Goal: Information Seeking & Learning: Learn about a topic

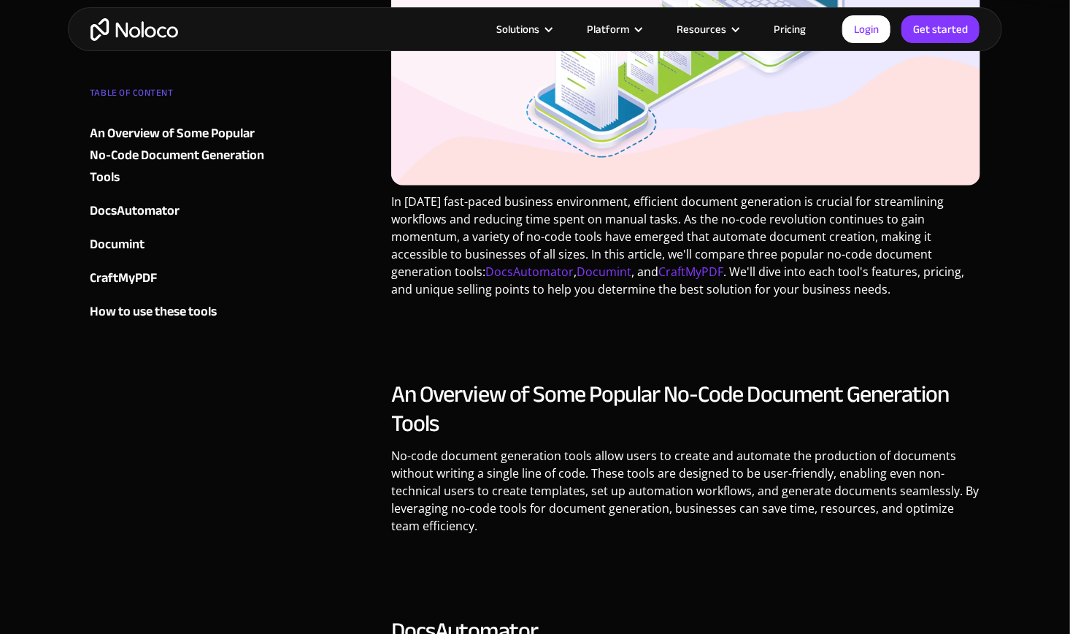
scroll to position [486, 0]
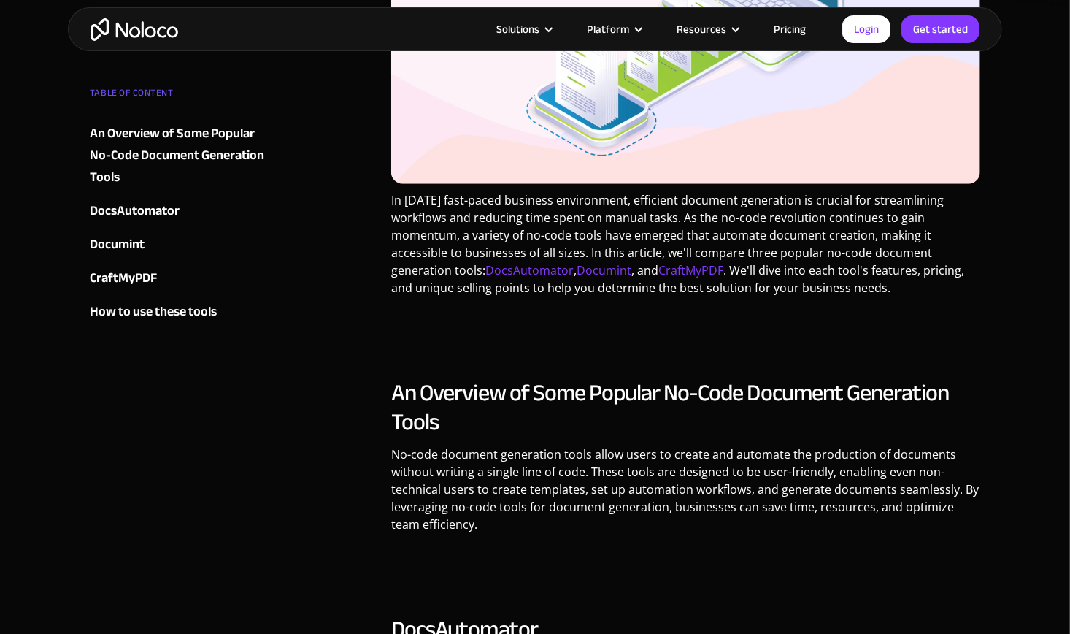
click at [742, 217] on p "In [DATE] fast-paced business environment, efficient document generation is cru…" at bounding box center [685, 249] width 589 height 116
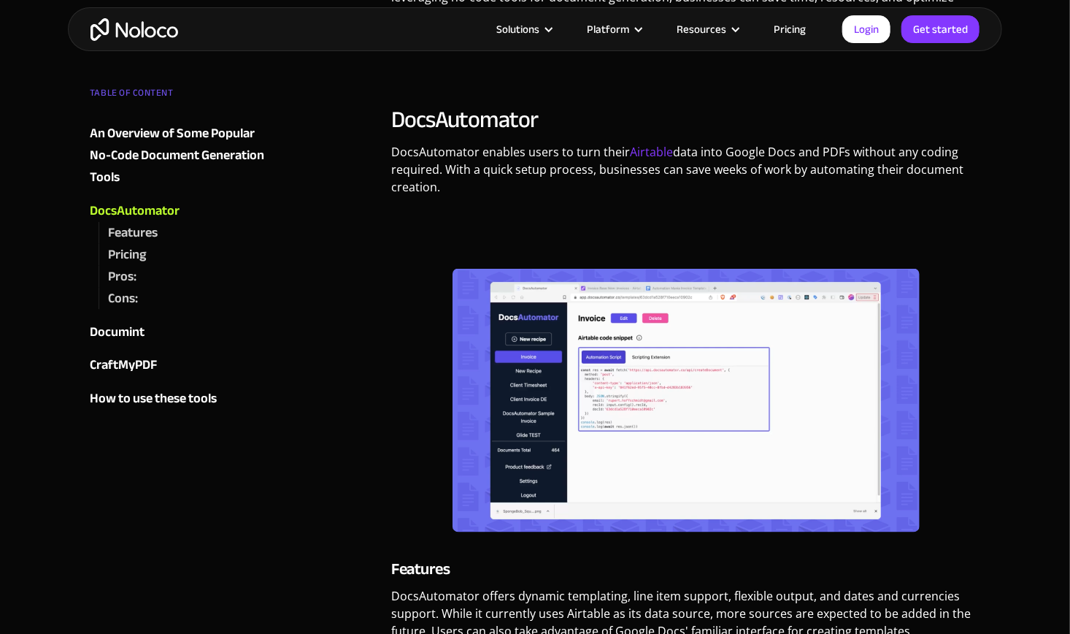
scroll to position [1009, 0]
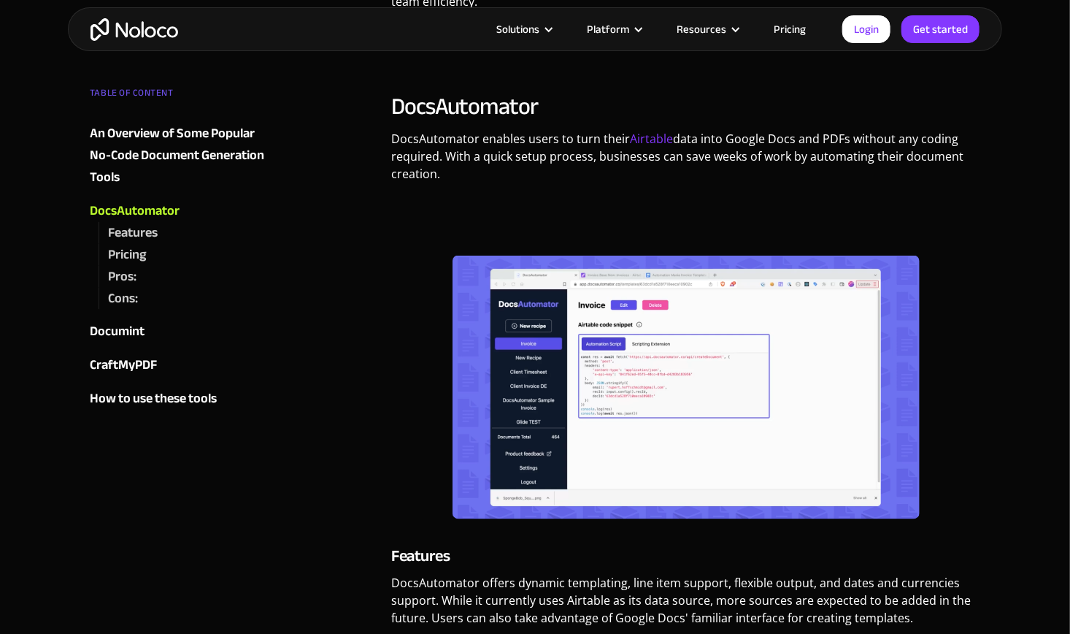
click at [678, 212] on p "‍" at bounding box center [685, 215] width 589 height 28
click at [696, 228] on p "‍" at bounding box center [685, 215] width 589 height 28
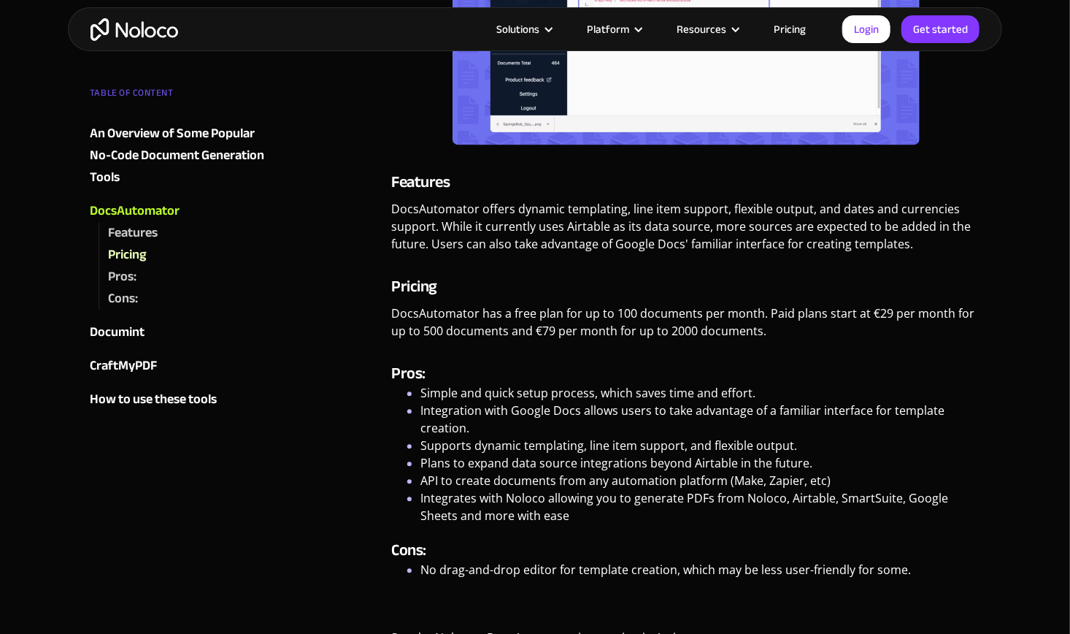
click at [696, 228] on p "DocsAutomator offers dynamic templating, line item support, flexible output, an…" at bounding box center [685, 232] width 589 height 64
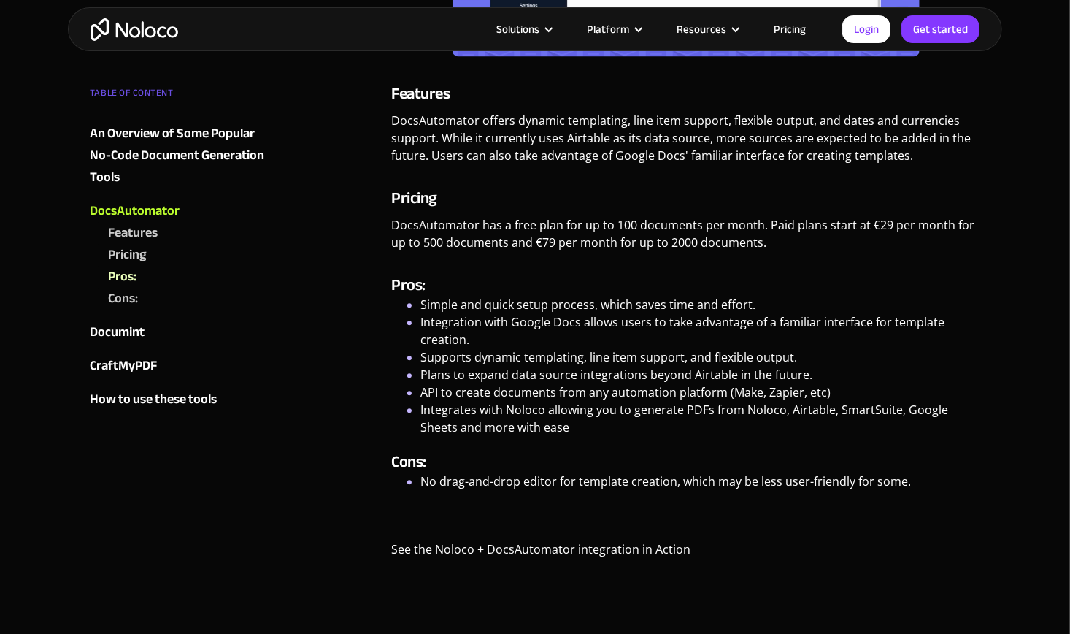
scroll to position [1480, 0]
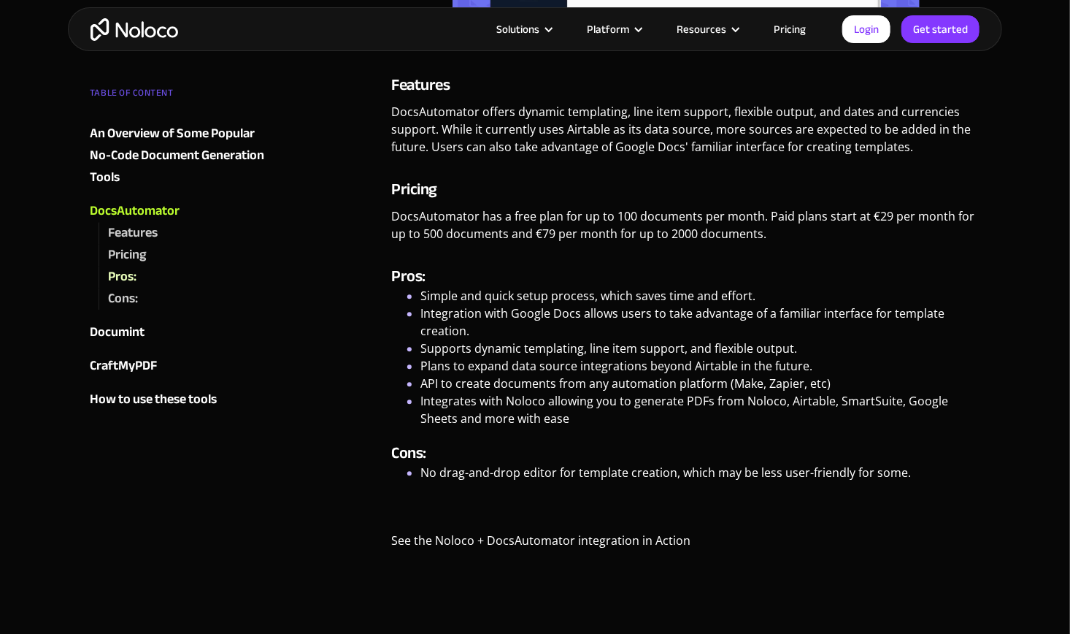
click at [696, 228] on p "DocsAutomator has a free plan for up to 100 documents per month. Paid plans sta…" at bounding box center [685, 230] width 589 height 46
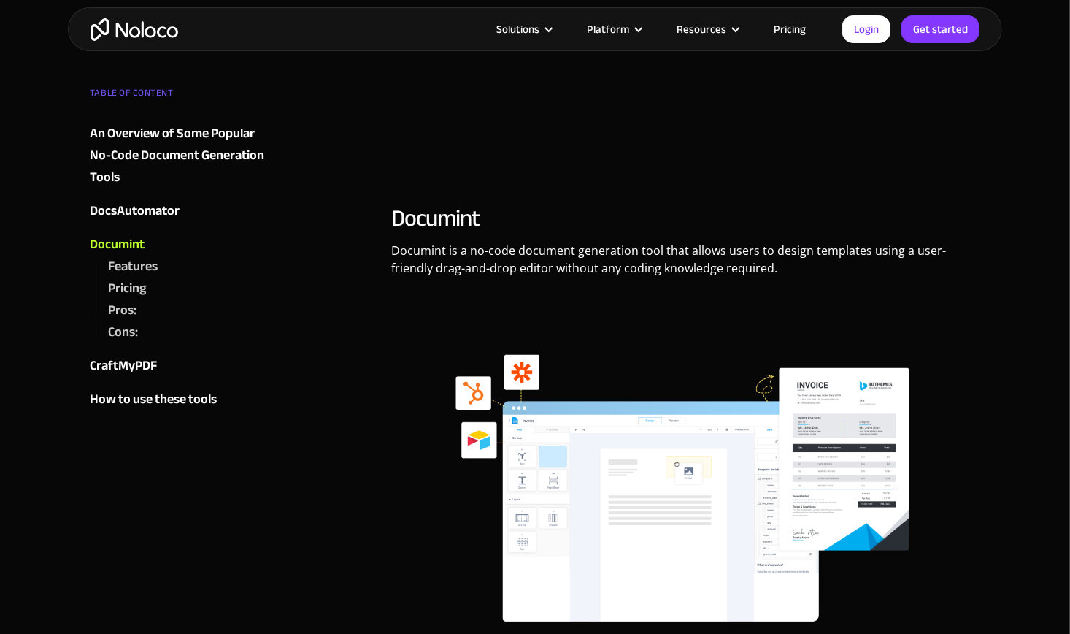
scroll to position [2372, 0]
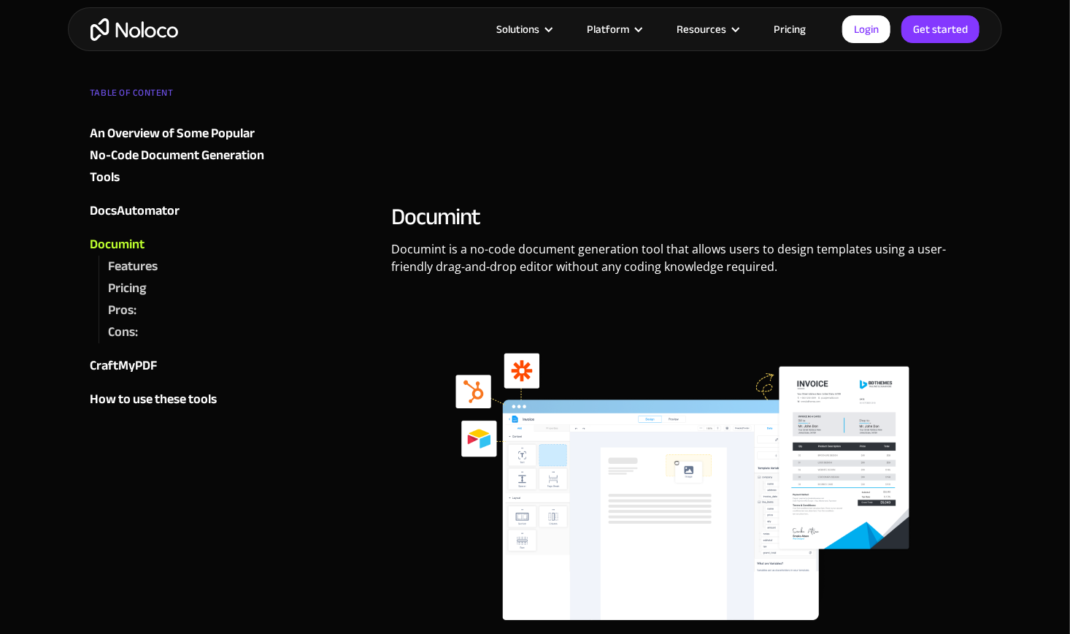
click at [717, 261] on p "Documint is a no-code document generation tool that allows users to design temp…" at bounding box center [685, 263] width 589 height 46
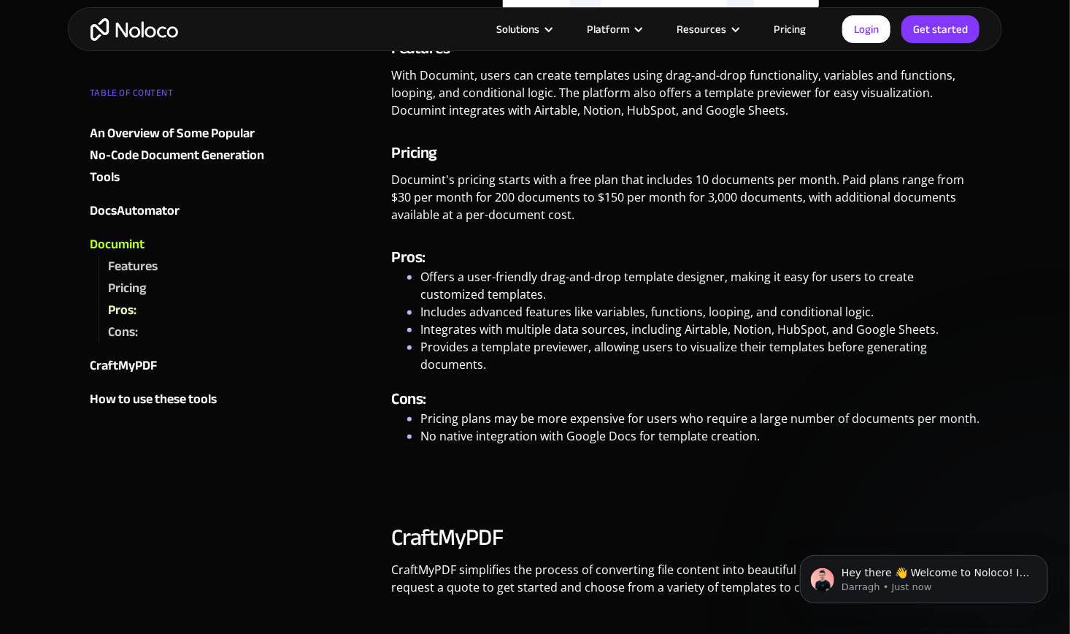
scroll to position [2995, 0]
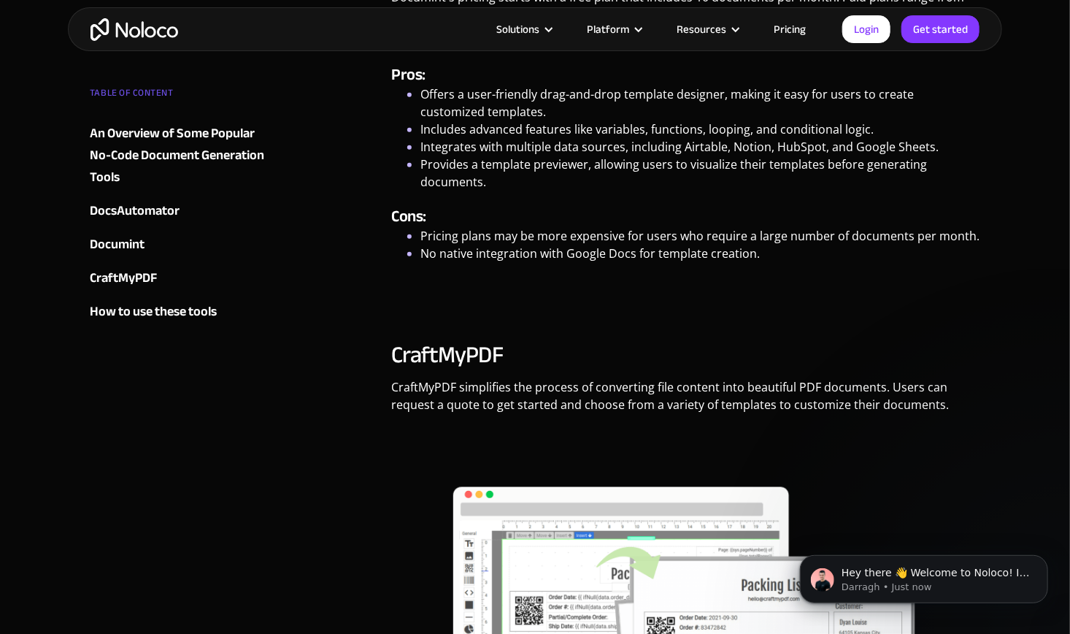
click at [666, 213] on h4 "Cons:" at bounding box center [685, 216] width 589 height 22
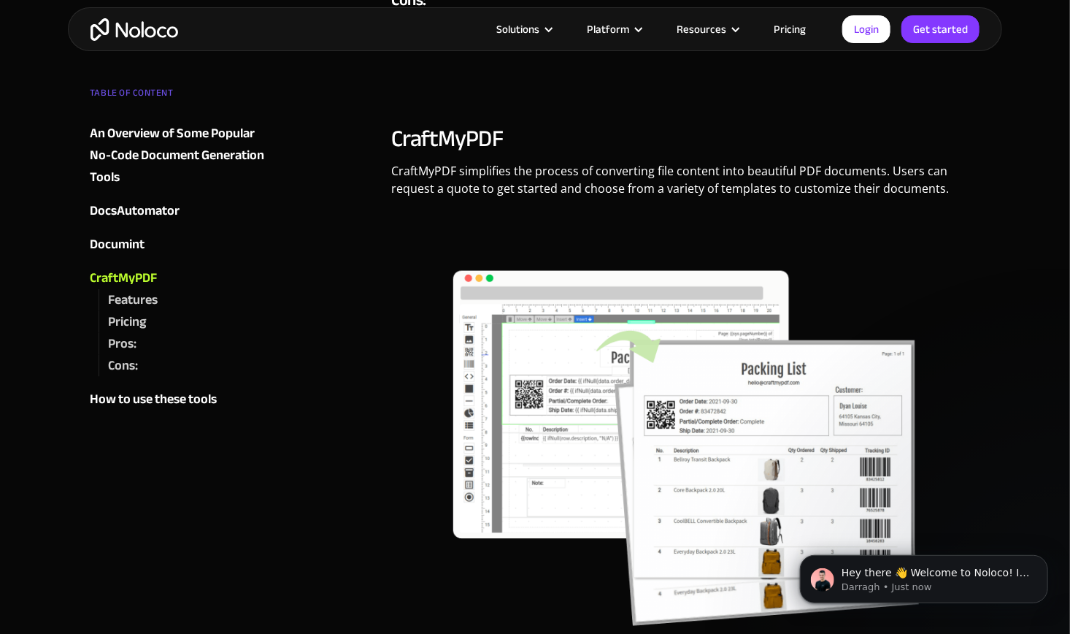
scroll to position [3369, 0]
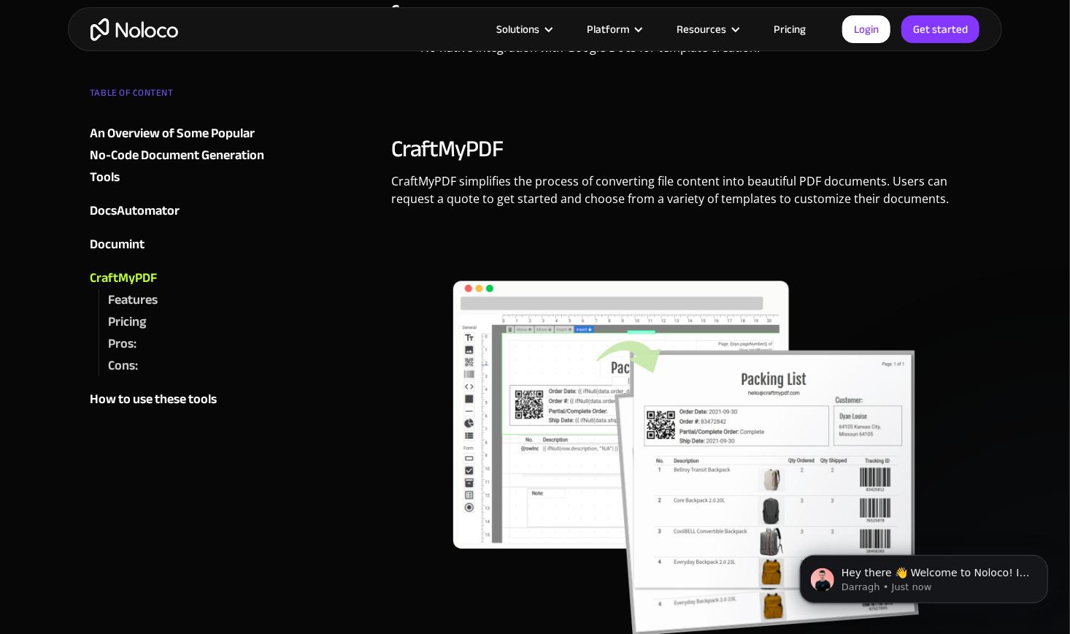
click at [688, 211] on p "CraftMyPDF simplifies the process of converting file content into beautiful PDF…" at bounding box center [685, 195] width 589 height 46
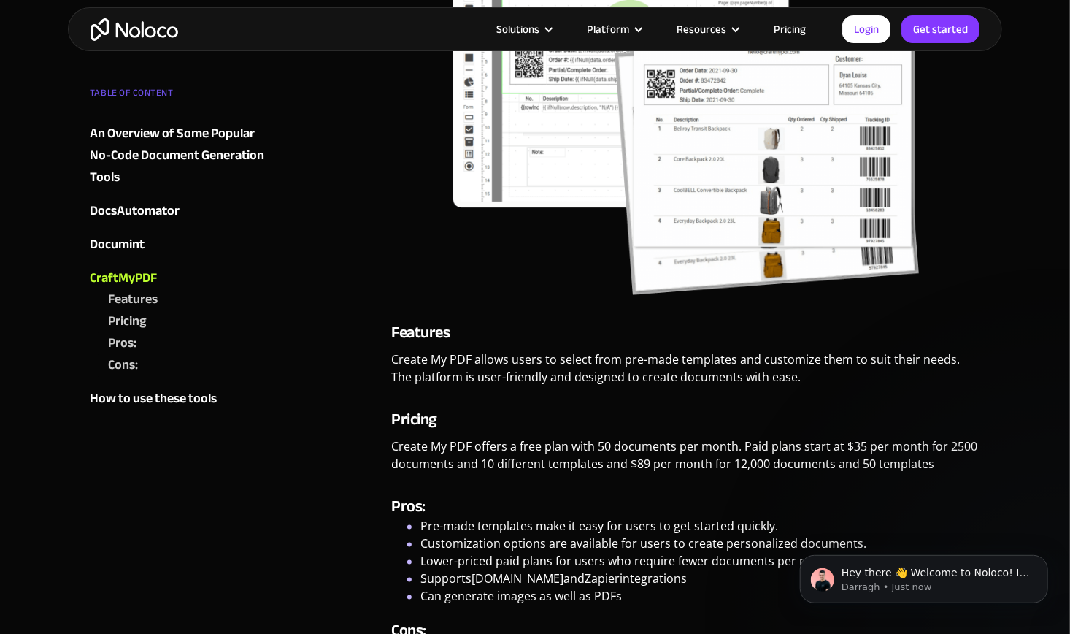
scroll to position [3868, 0]
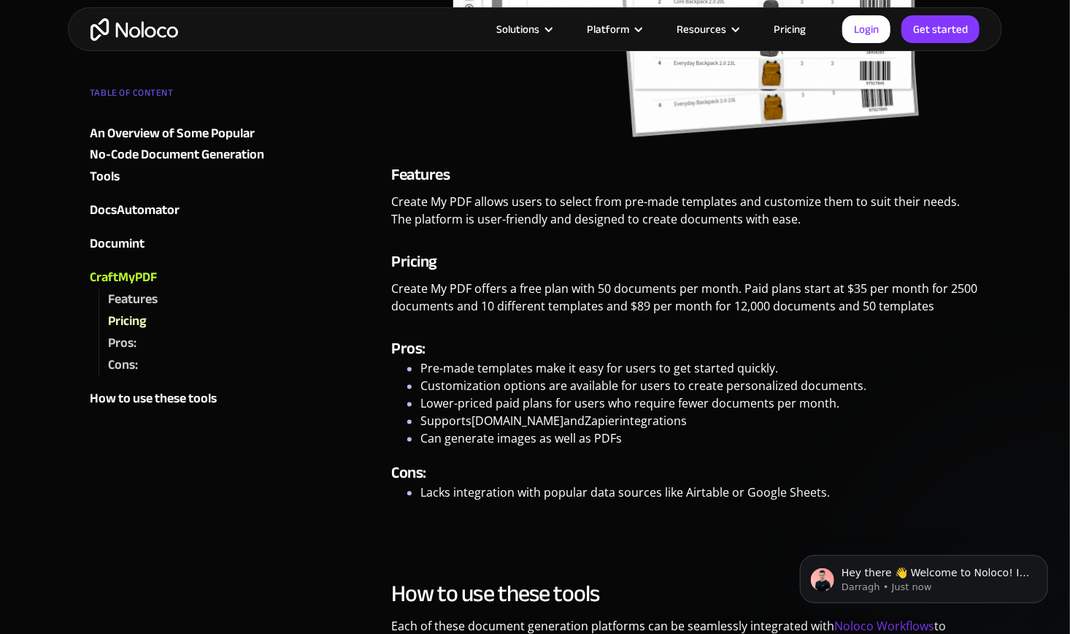
click at [688, 211] on p "Create My PDF allows users to select from pre-made templates and customize them…" at bounding box center [685, 216] width 589 height 46
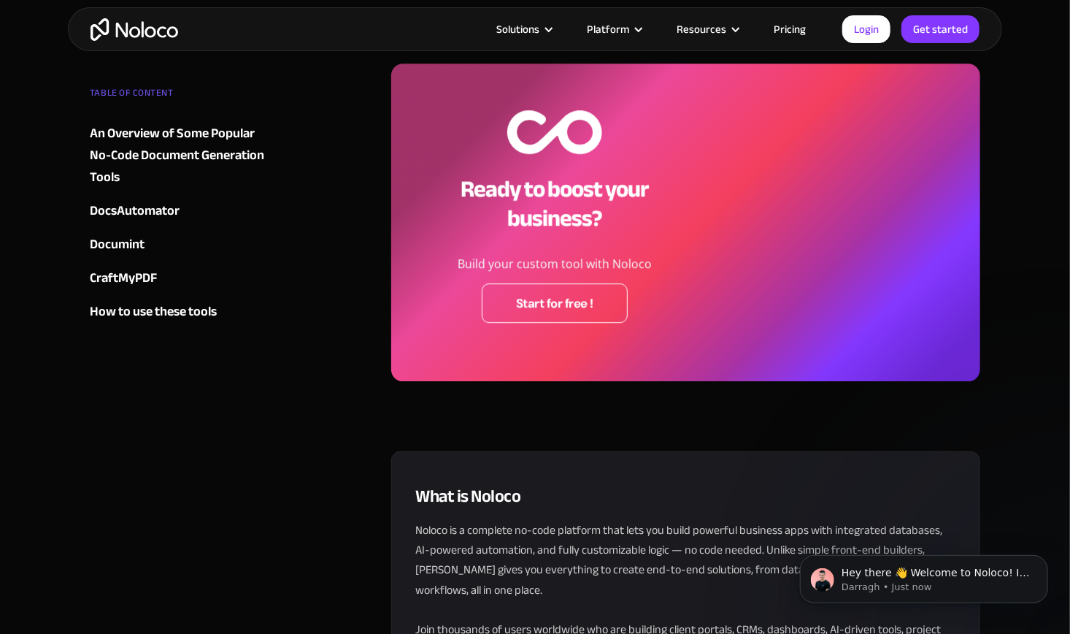
scroll to position [5059, 0]
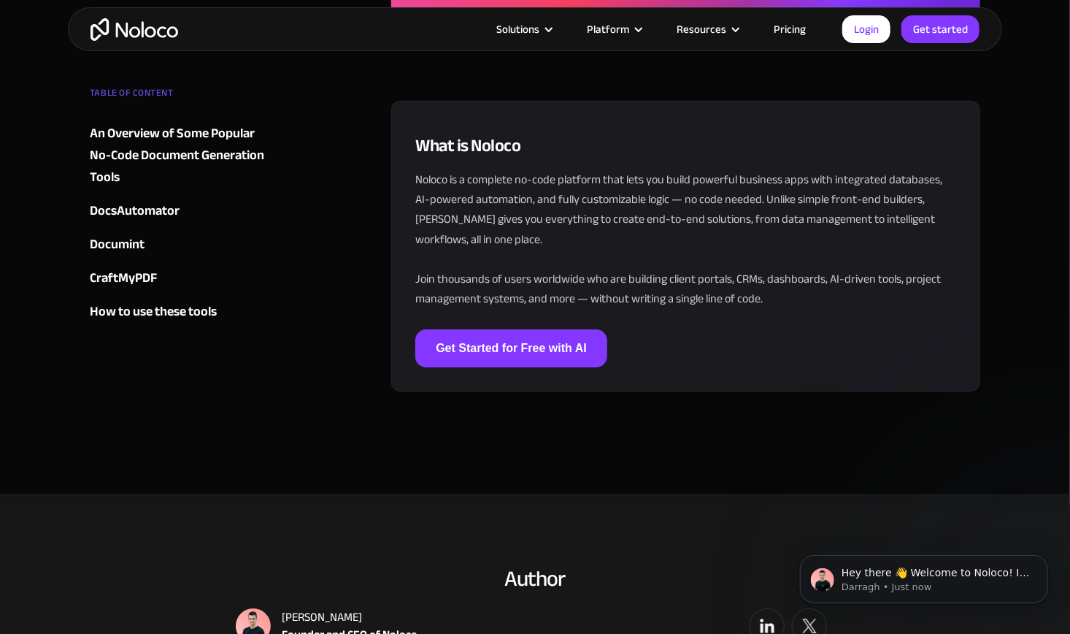
click at [644, 225] on p "Noloco is a complete no-code platform that lets you build powerful business app…" at bounding box center [685, 239] width 541 height 139
